Goal: Task Accomplishment & Management: Complete application form

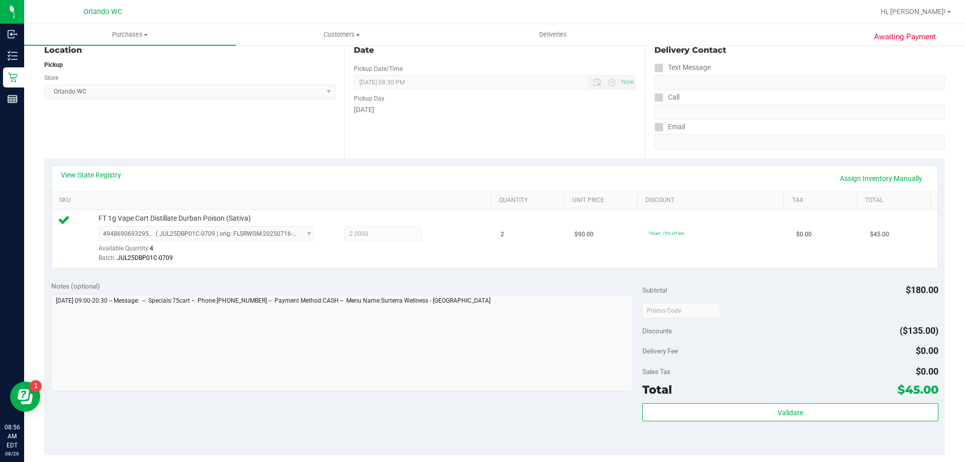
scroll to position [251, 0]
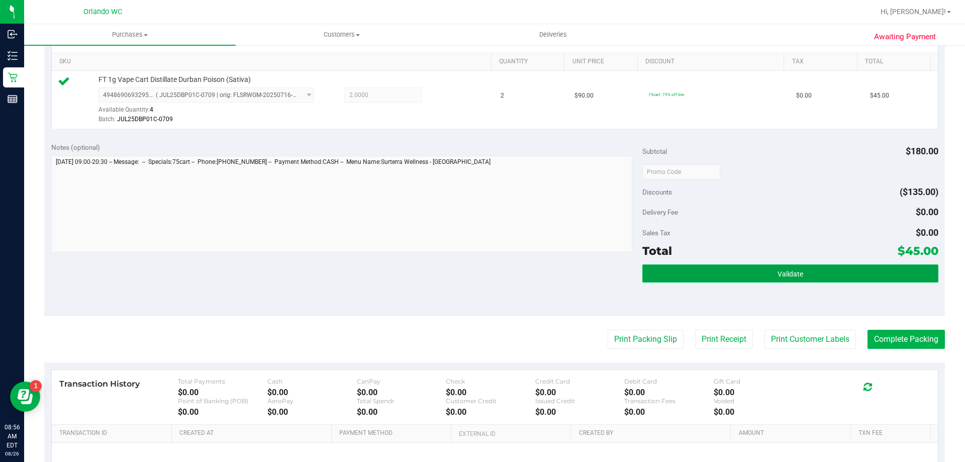
click at [747, 271] on button "Validate" at bounding box center [789, 273] width 295 height 18
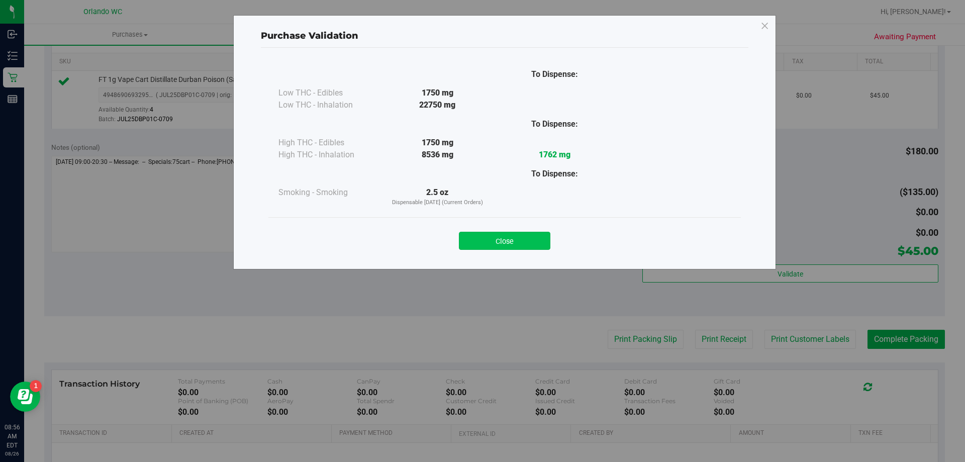
click at [523, 237] on button "Close" at bounding box center [504, 241] width 91 height 18
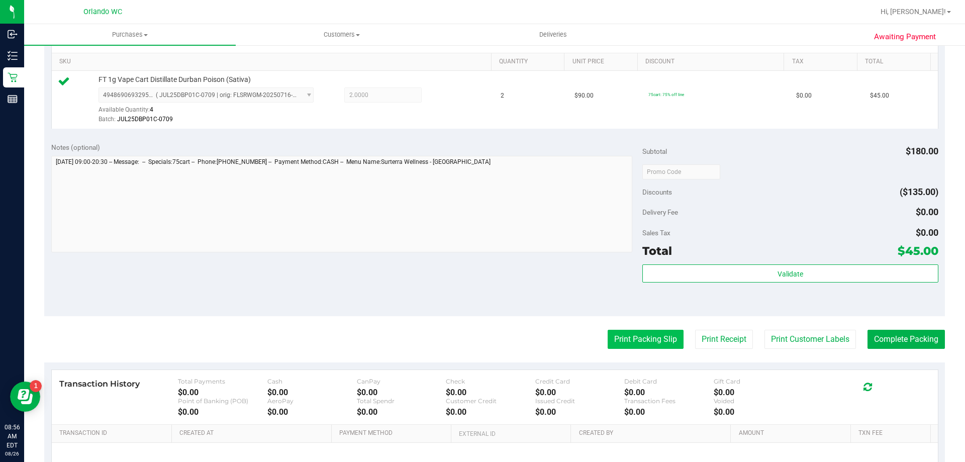
click at [614, 342] on button "Print Packing Slip" at bounding box center [645, 339] width 76 height 19
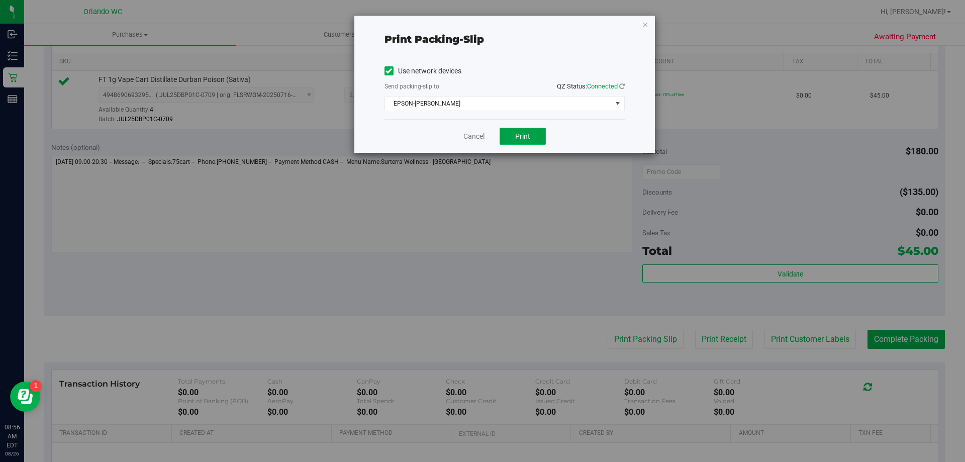
click at [518, 143] on button "Print" at bounding box center [522, 136] width 46 height 17
click at [478, 139] on link "Cancel" at bounding box center [473, 136] width 21 height 11
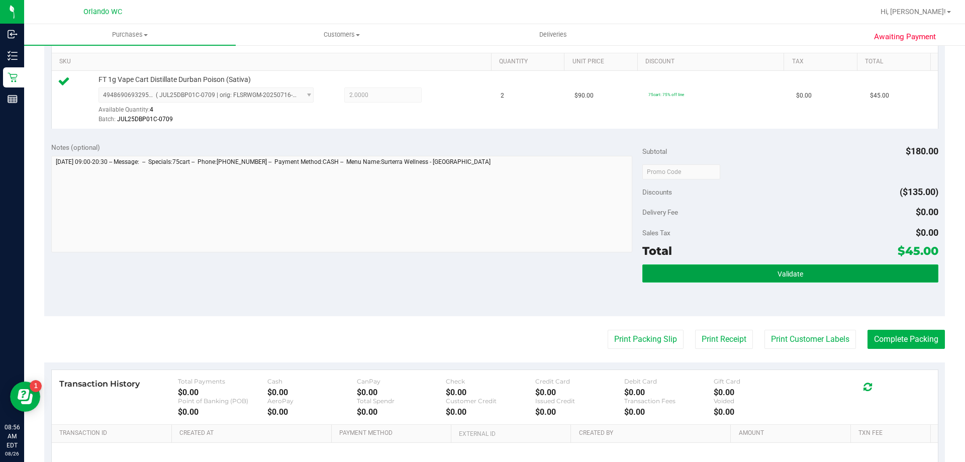
click at [875, 277] on button "Validate" at bounding box center [789, 273] width 295 height 18
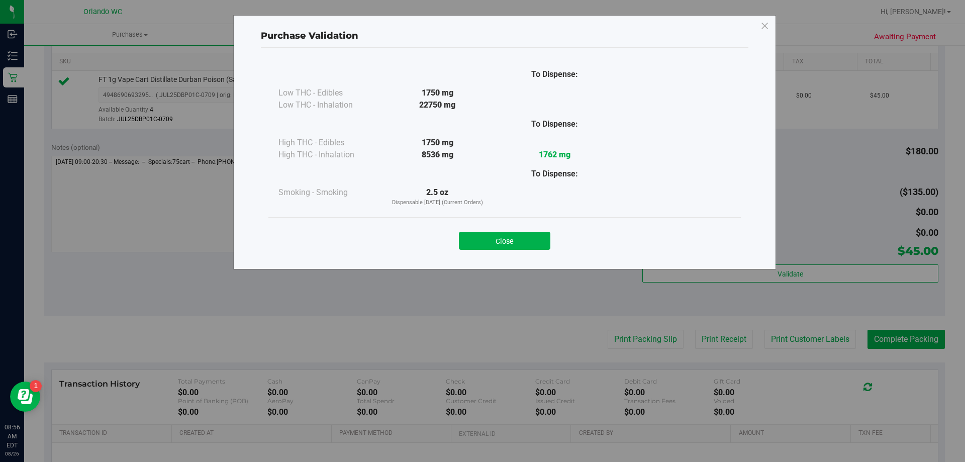
drag, startPoint x: 537, startPoint y: 239, endPoint x: 689, endPoint y: 294, distance: 161.9
click at [542, 239] on button "Close" at bounding box center [504, 241] width 91 height 18
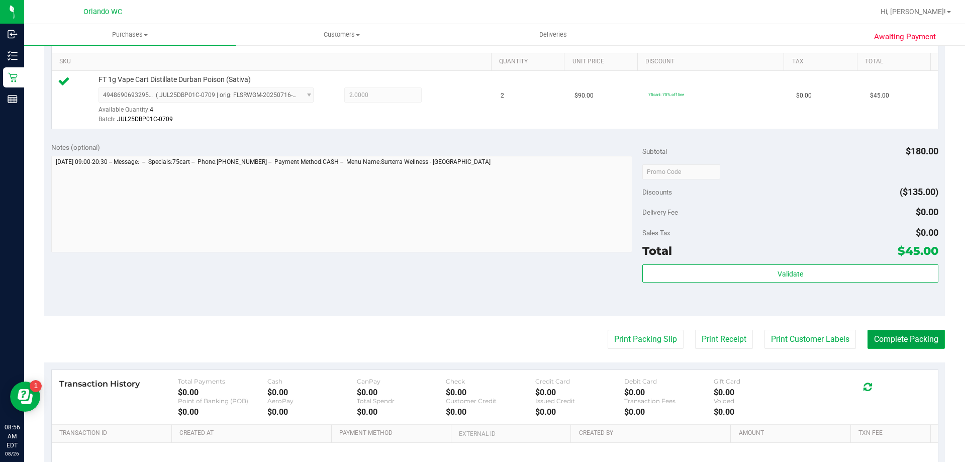
click at [883, 339] on button "Complete Packing" at bounding box center [905, 339] width 77 height 19
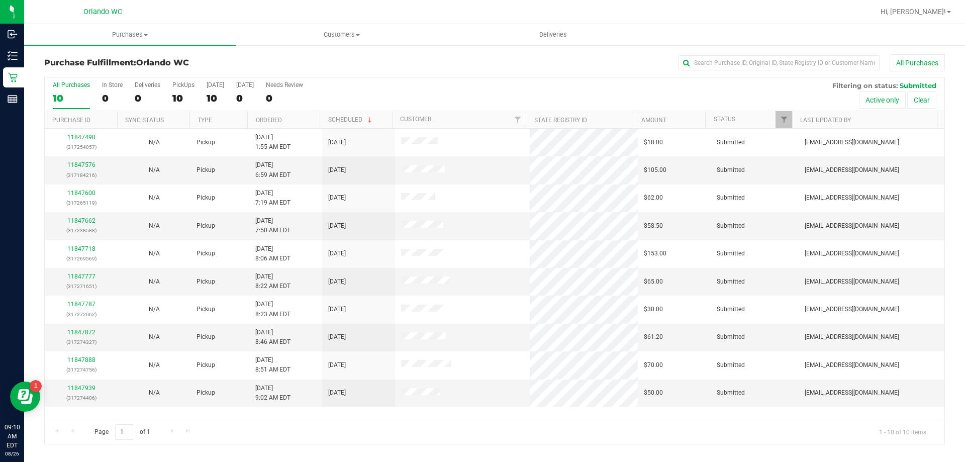
click at [200, 95] on div "All Purchases 10 In Store 0 Deliveries 0 PickUps 10 [DATE] 10 [DATE] 0 Needs Re…" at bounding box center [494, 94] width 899 height 34
click at [185, 92] on div "10" at bounding box center [183, 98] width 22 height 12
click at [0, 0] on input "PickUps 10" at bounding box center [0, 0] width 0 height 0
click at [232, 453] on div "Purchase Fulfillment: Orlando WC All Purchases All Purchases 10 In Store 0 Deli…" at bounding box center [494, 249] width 940 height 410
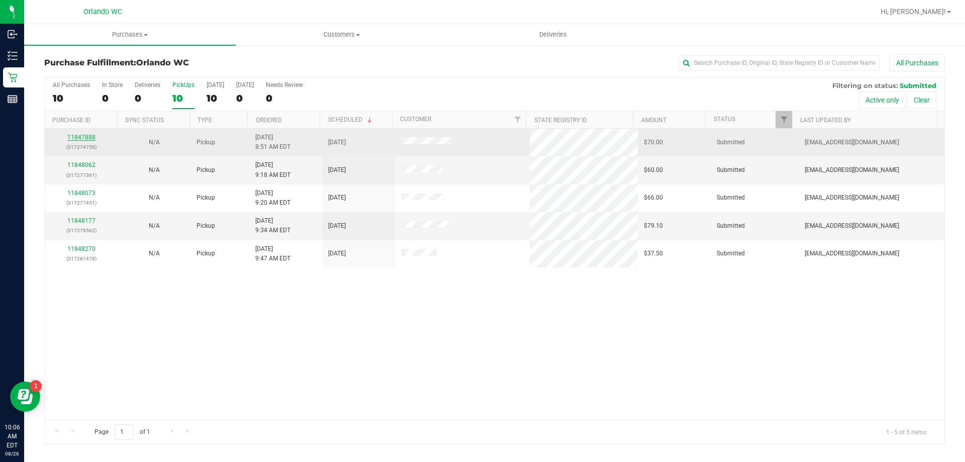
click at [92, 136] on link "11847888" at bounding box center [81, 137] width 28 height 7
